Goal: Transaction & Acquisition: Book appointment/travel/reservation

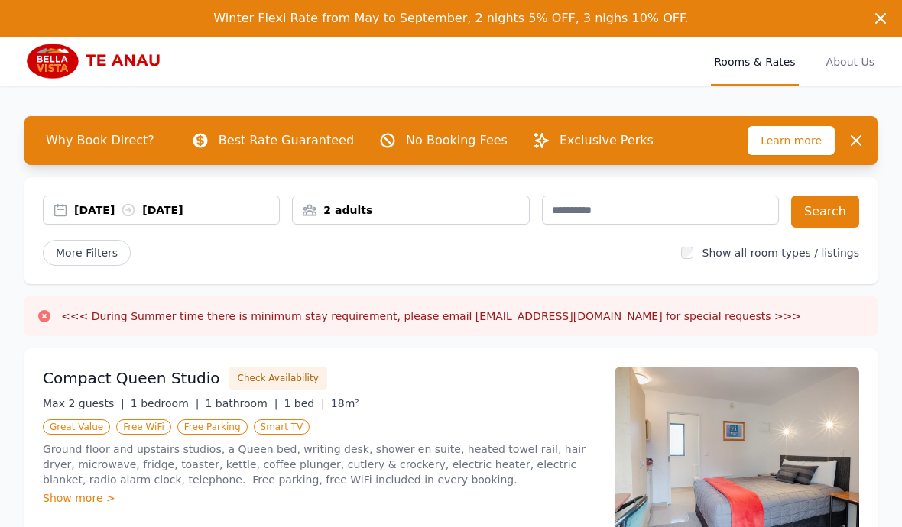
click at [426, 212] on div "2 adults" at bounding box center [410, 209] width 235 height 15
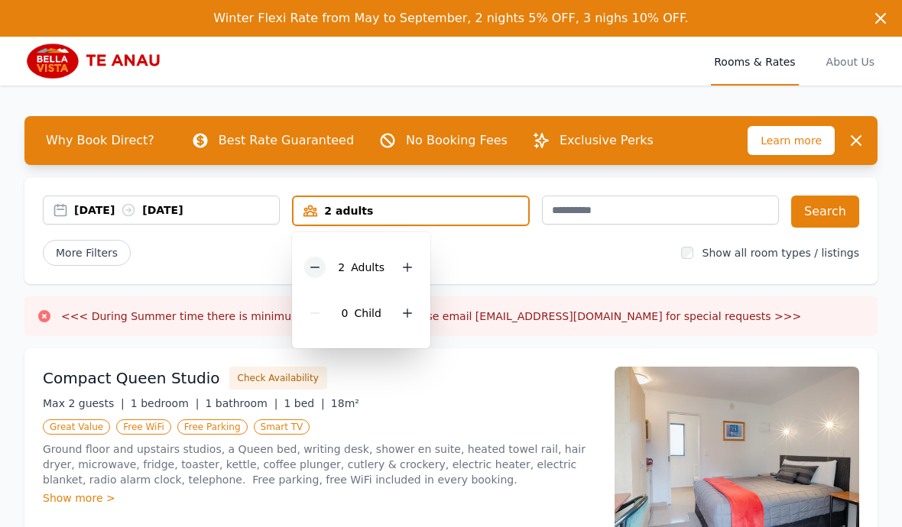
click at [319, 270] on icon at bounding box center [315, 267] width 12 height 12
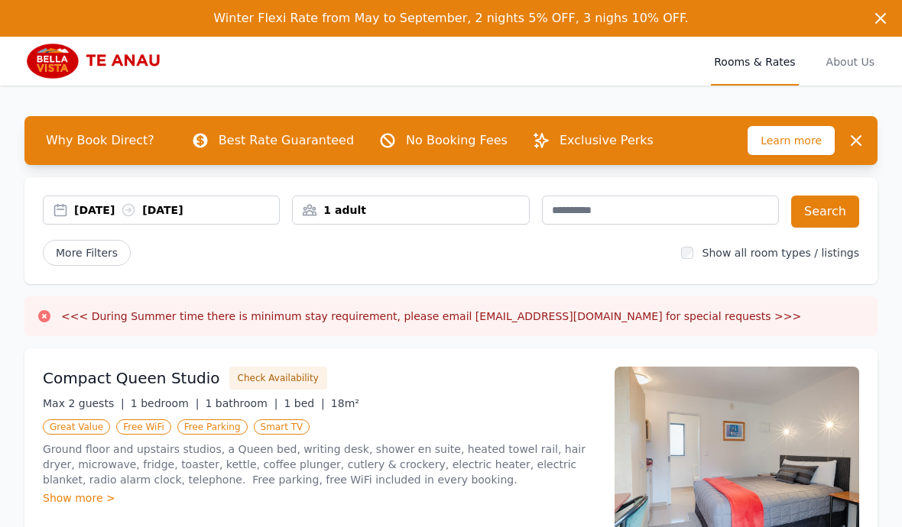
click at [218, 207] on div "[DATE] [DATE]" at bounding box center [176, 209] width 205 height 15
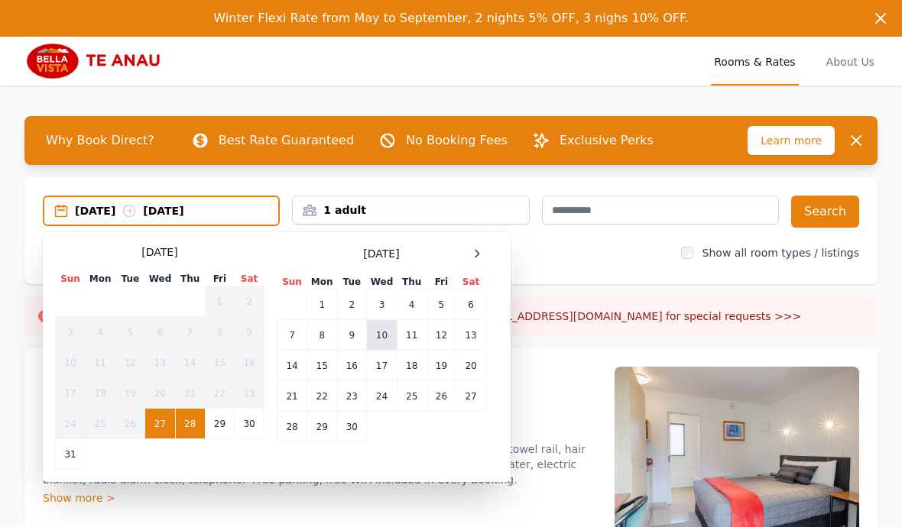
click at [380, 340] on td "10" at bounding box center [382, 335] width 30 height 31
click at [410, 335] on td "11" at bounding box center [412, 335] width 30 height 31
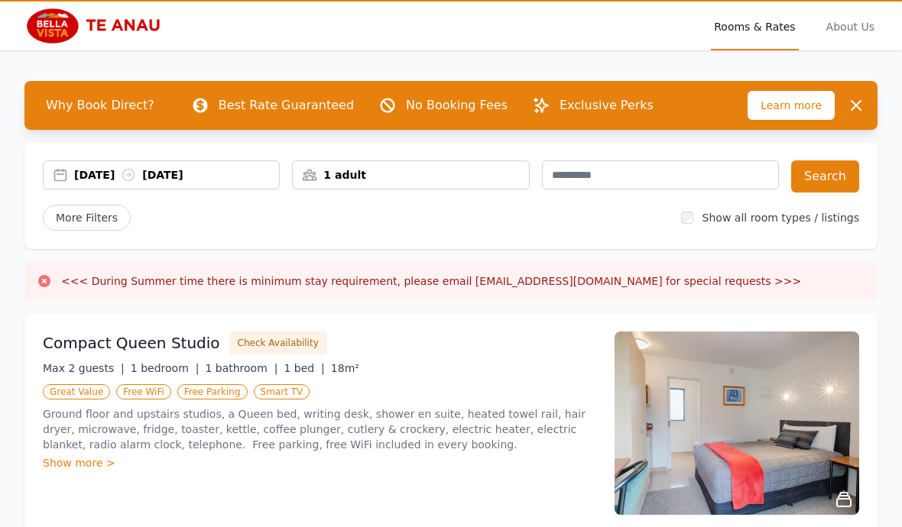
scroll to position [10, 0]
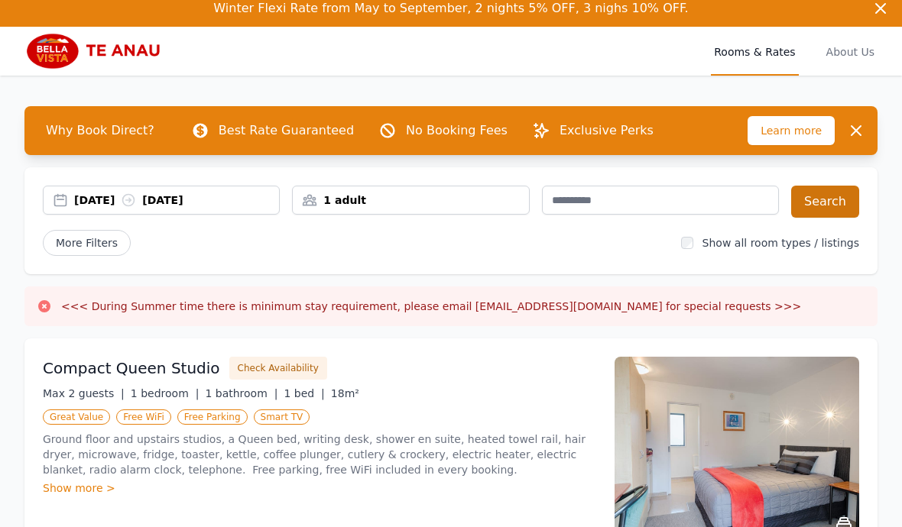
click at [839, 202] on button "Search" at bounding box center [825, 202] width 68 height 32
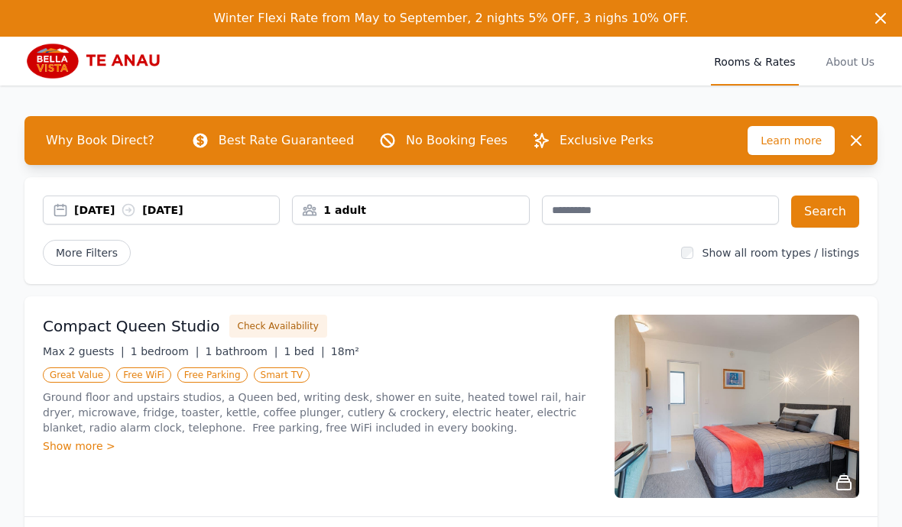
click at [99, 214] on div "[DATE] [DATE]" at bounding box center [176, 209] width 205 height 15
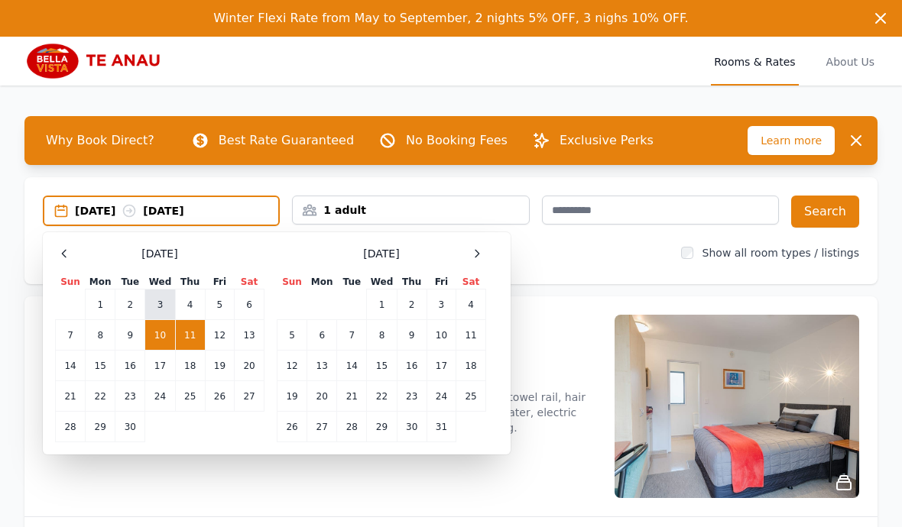
click at [165, 303] on td "3" at bounding box center [160, 305] width 30 height 31
click at [193, 306] on td "4" at bounding box center [190, 305] width 30 height 31
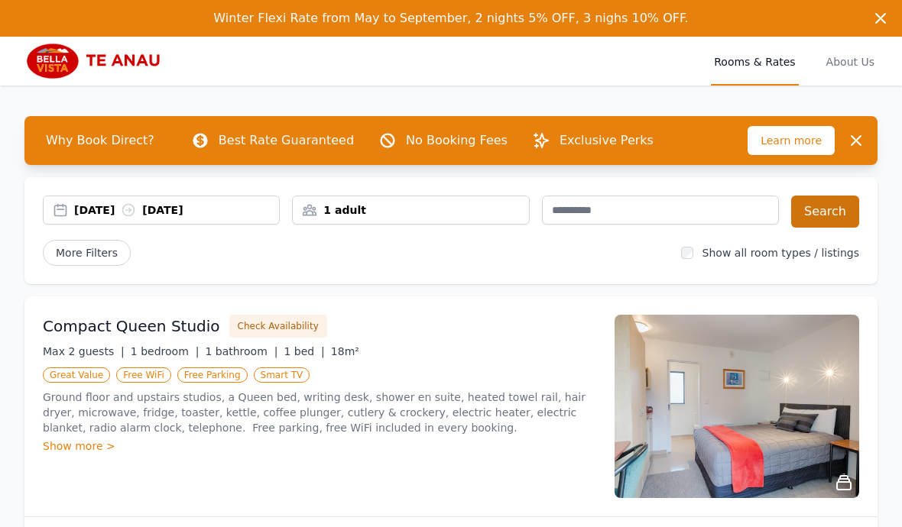
click at [837, 212] on button "Search" at bounding box center [825, 212] width 68 height 32
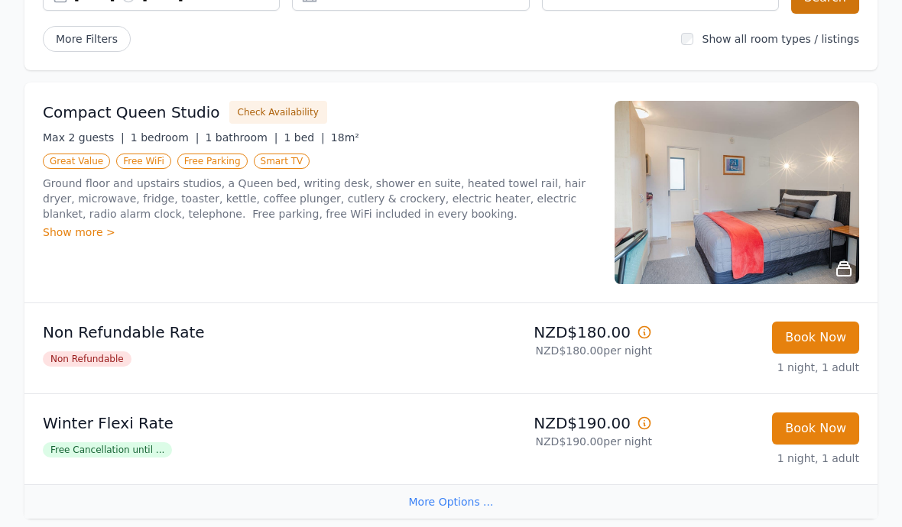
scroll to position [211, 0]
